Goal: Find specific page/section: Find specific page/section

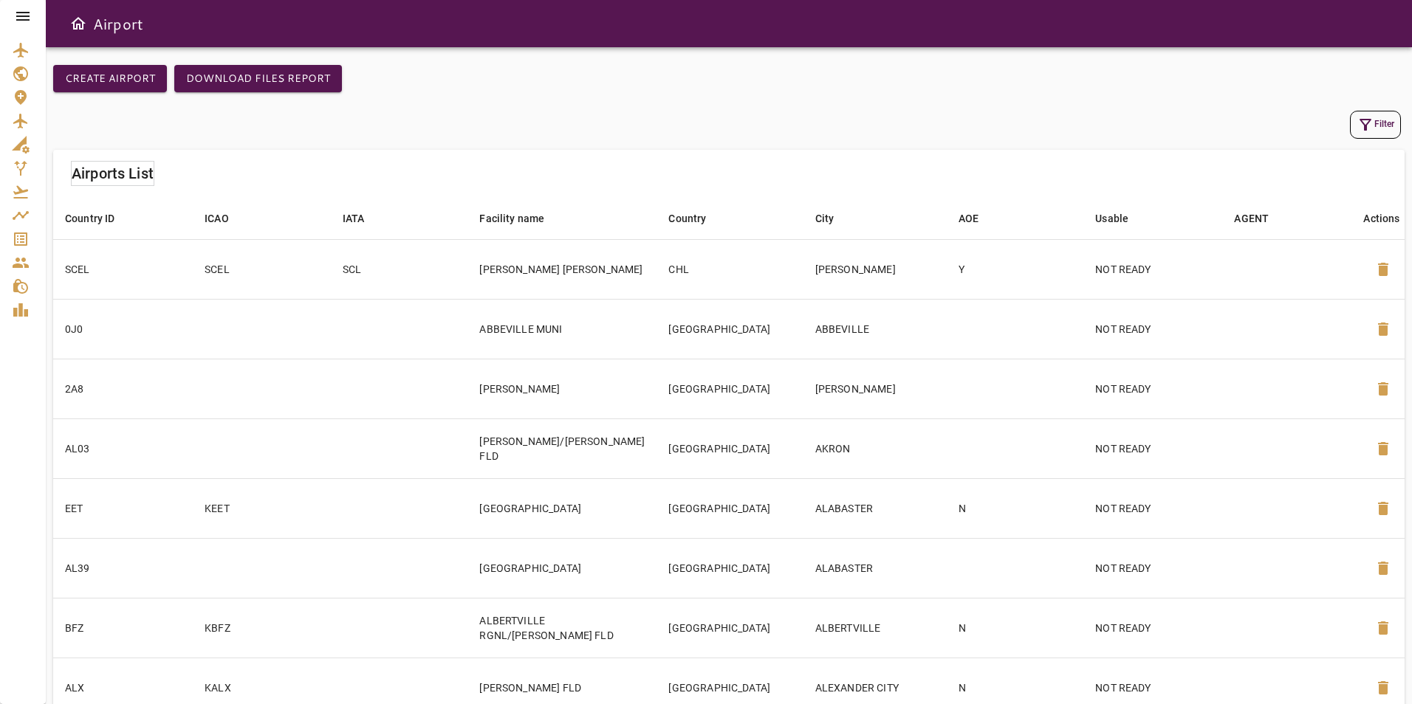
click at [16, 17] on icon at bounding box center [23, 16] width 18 height 18
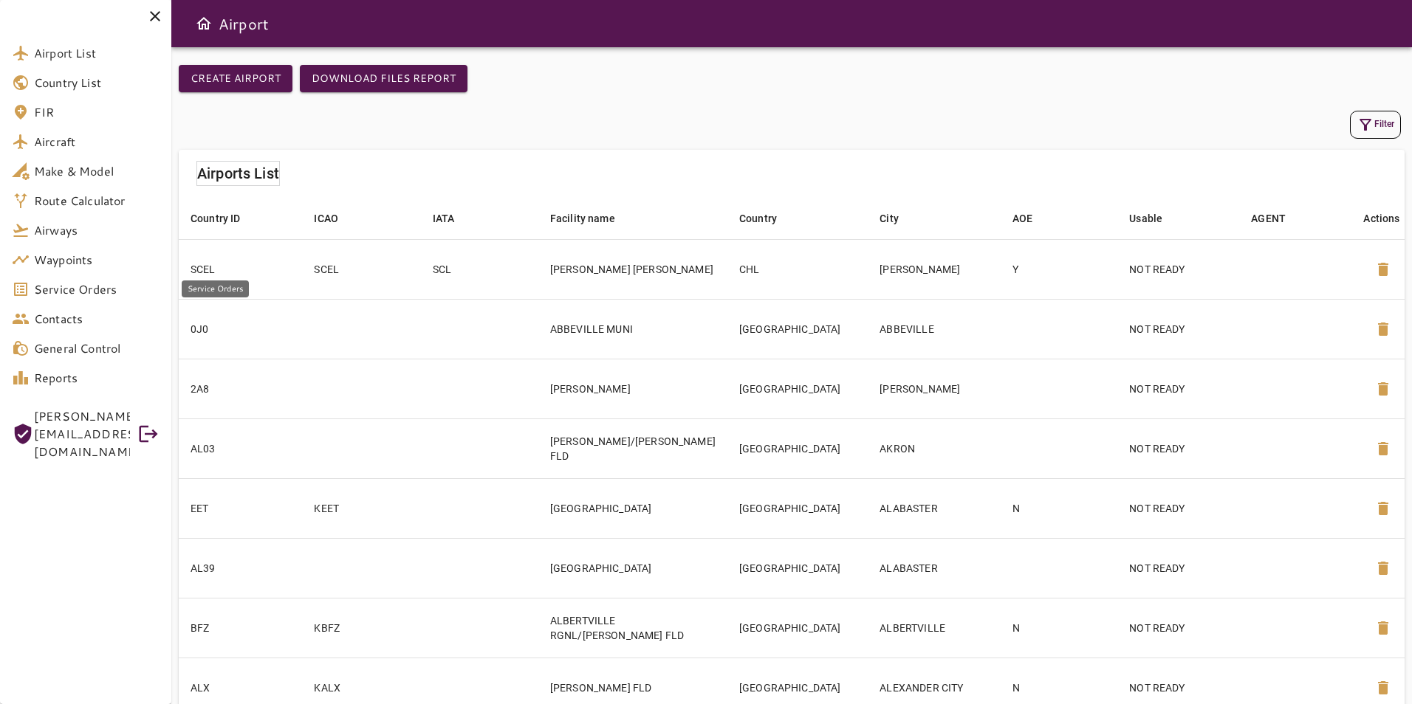
click at [111, 294] on span "Service Orders" at bounding box center [97, 290] width 126 height 18
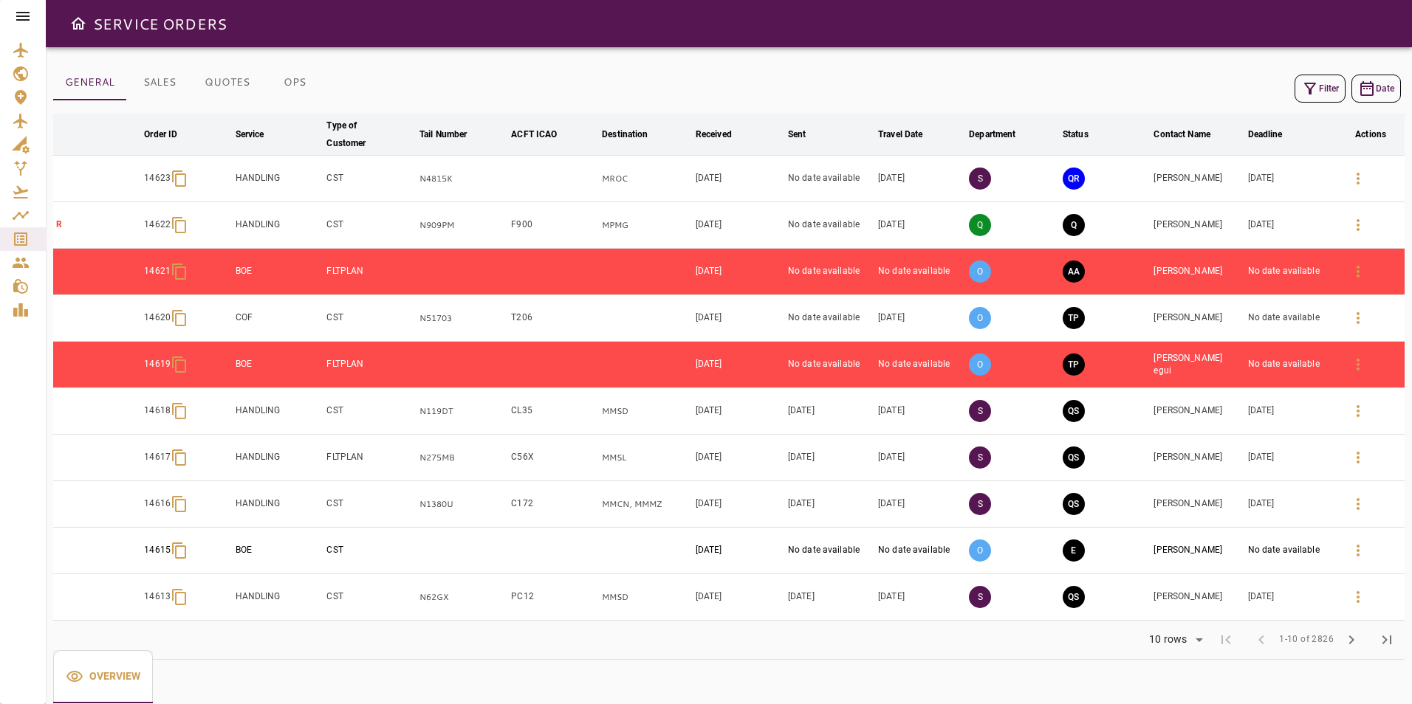
click at [30, 13] on icon at bounding box center [23, 16] width 18 height 18
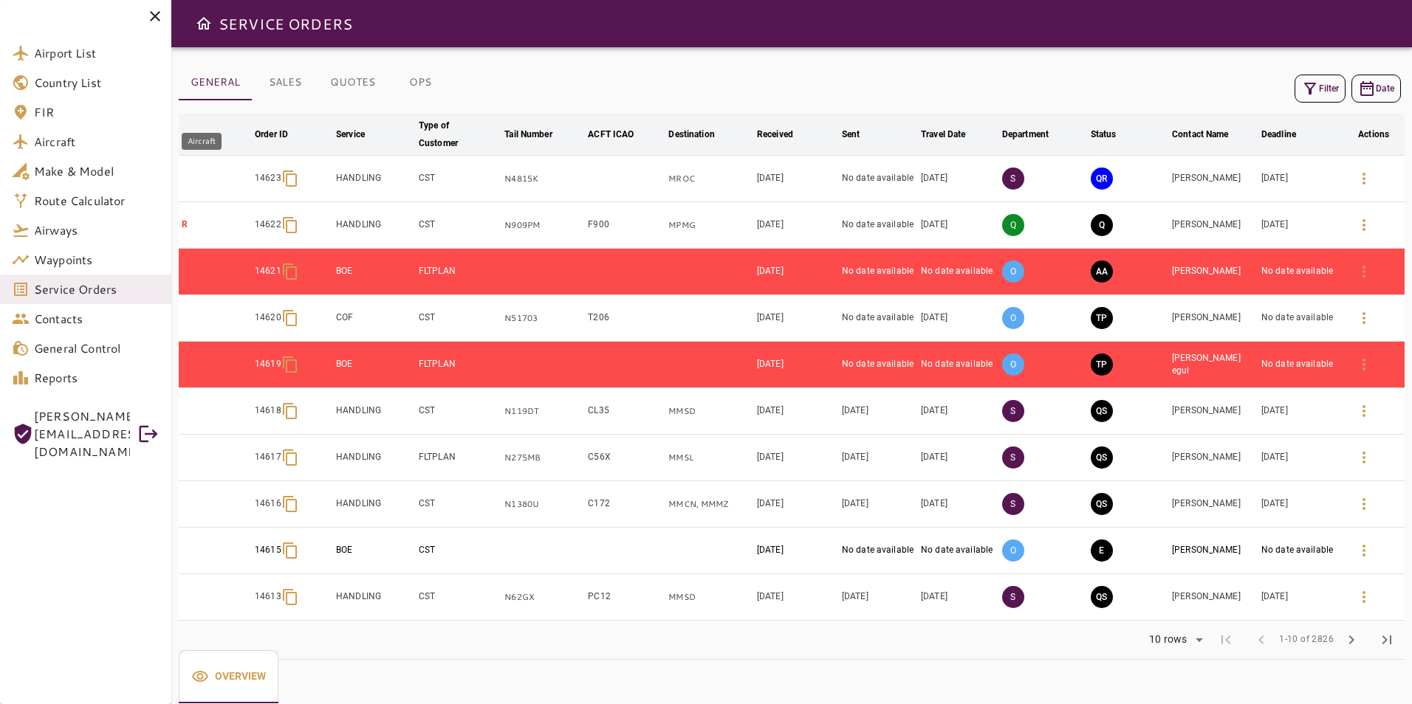
click at [99, 140] on span "Aircraft" at bounding box center [97, 142] width 126 height 18
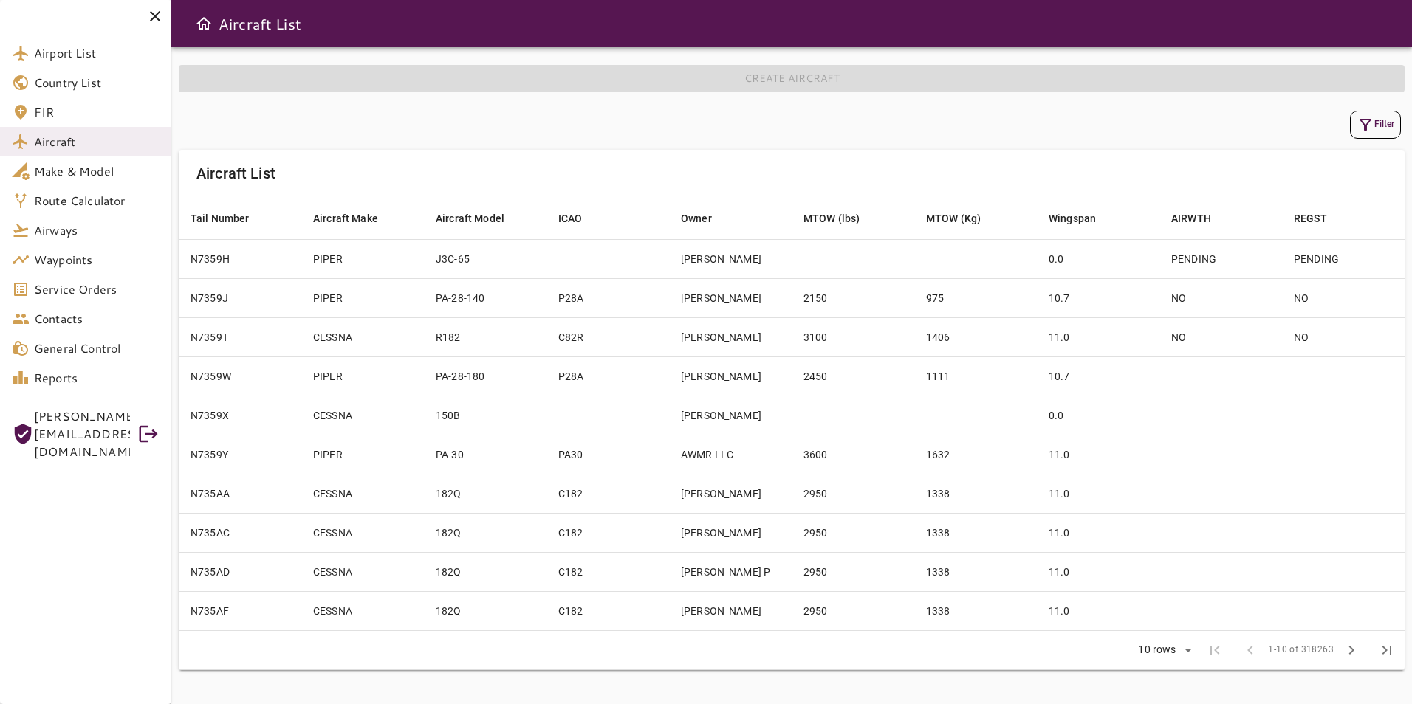
click at [1378, 125] on button "Filter" at bounding box center [1375, 125] width 51 height 28
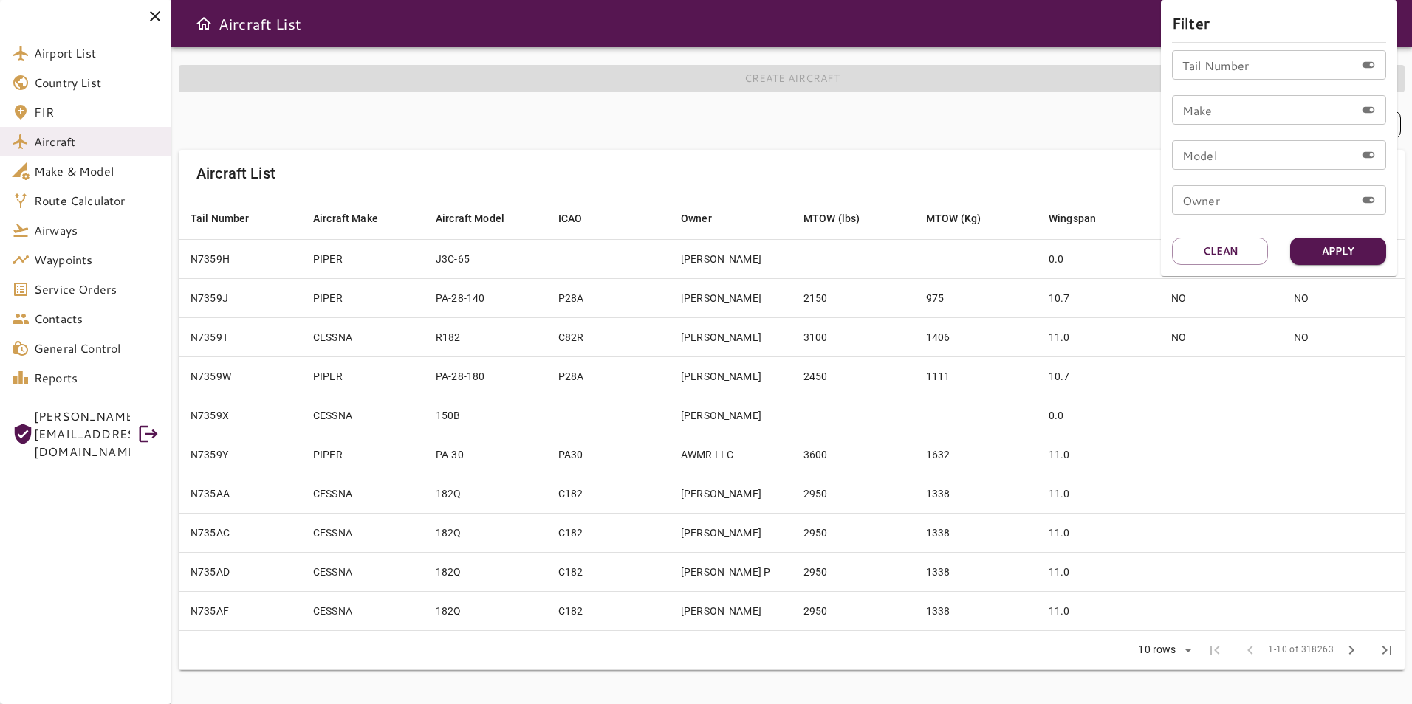
click at [1217, 63] on input "Tail Number" at bounding box center [1263, 65] width 183 height 30
type input "******"
click at [1352, 245] on button "Apply" at bounding box center [1338, 251] width 96 height 27
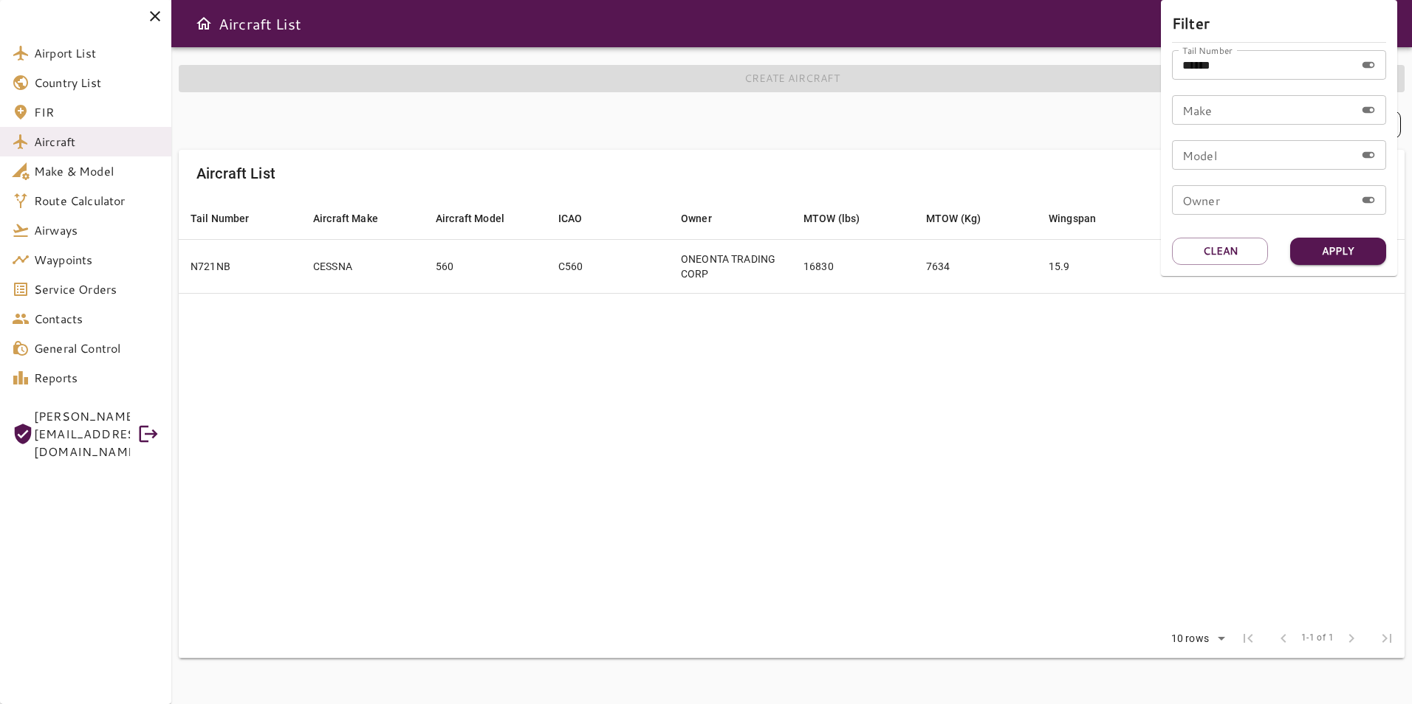
click at [946, 377] on div at bounding box center [706, 352] width 1412 height 704
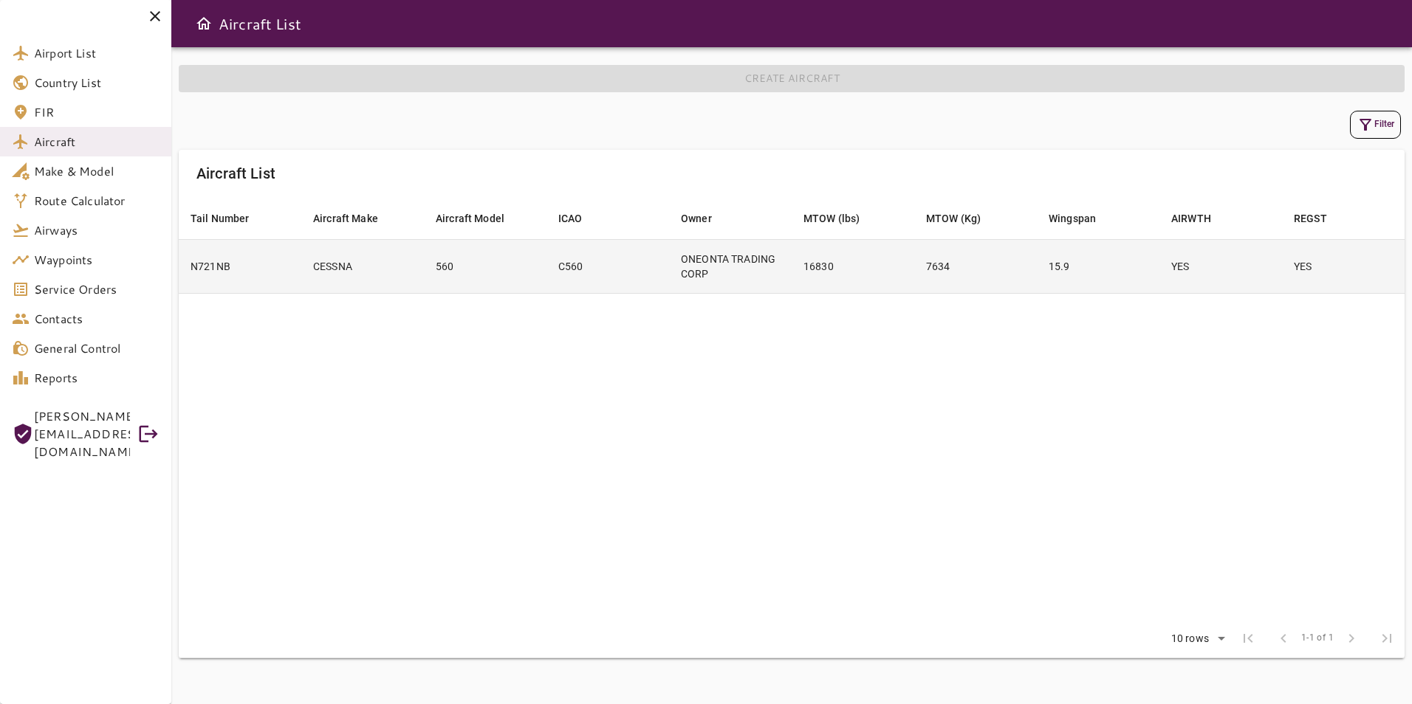
click at [963, 267] on td "7634" at bounding box center [975, 266] width 123 height 54
